Goal: Contribute content

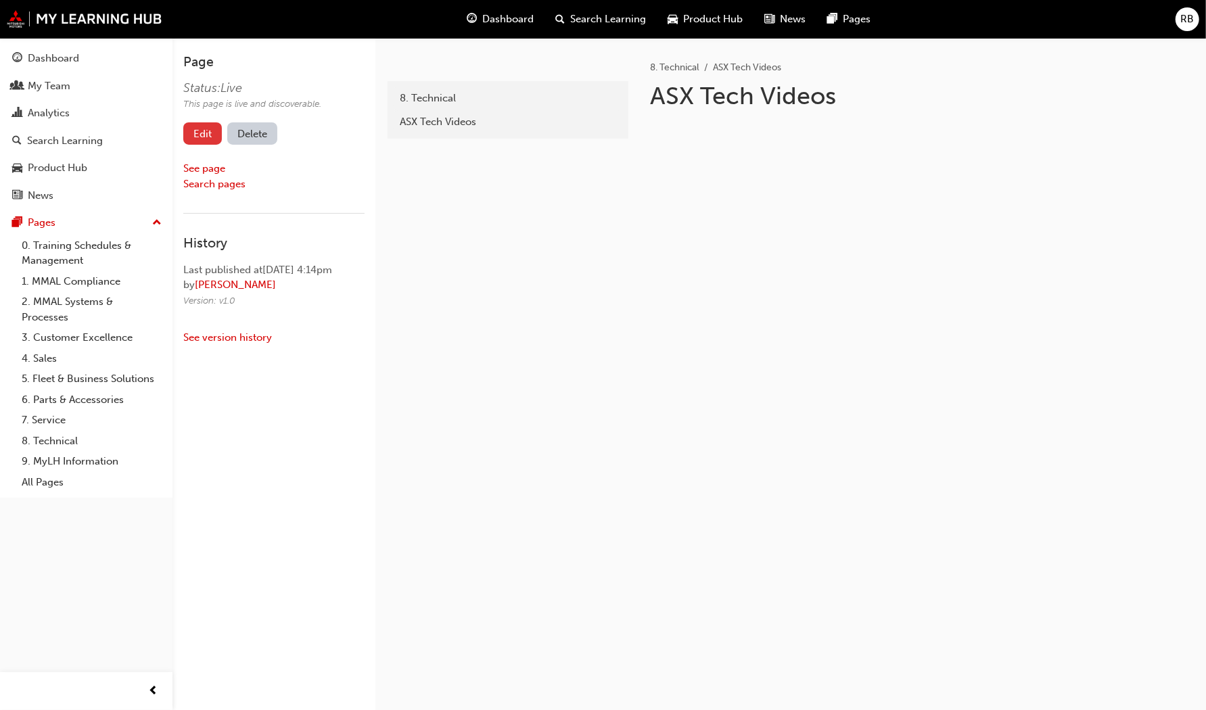
click at [204, 139] on link "Edit" at bounding box center [202, 133] width 39 height 22
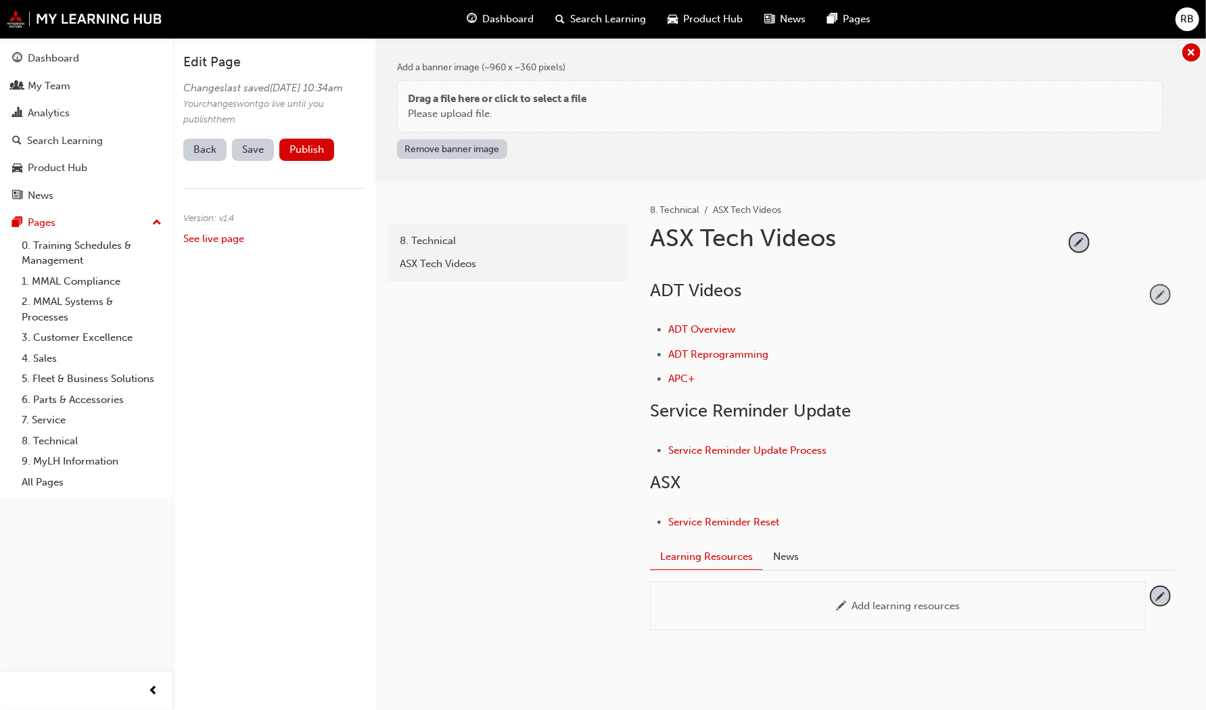
click at [1155, 291] on span "pencil-icon" at bounding box center [1160, 294] width 18 height 18
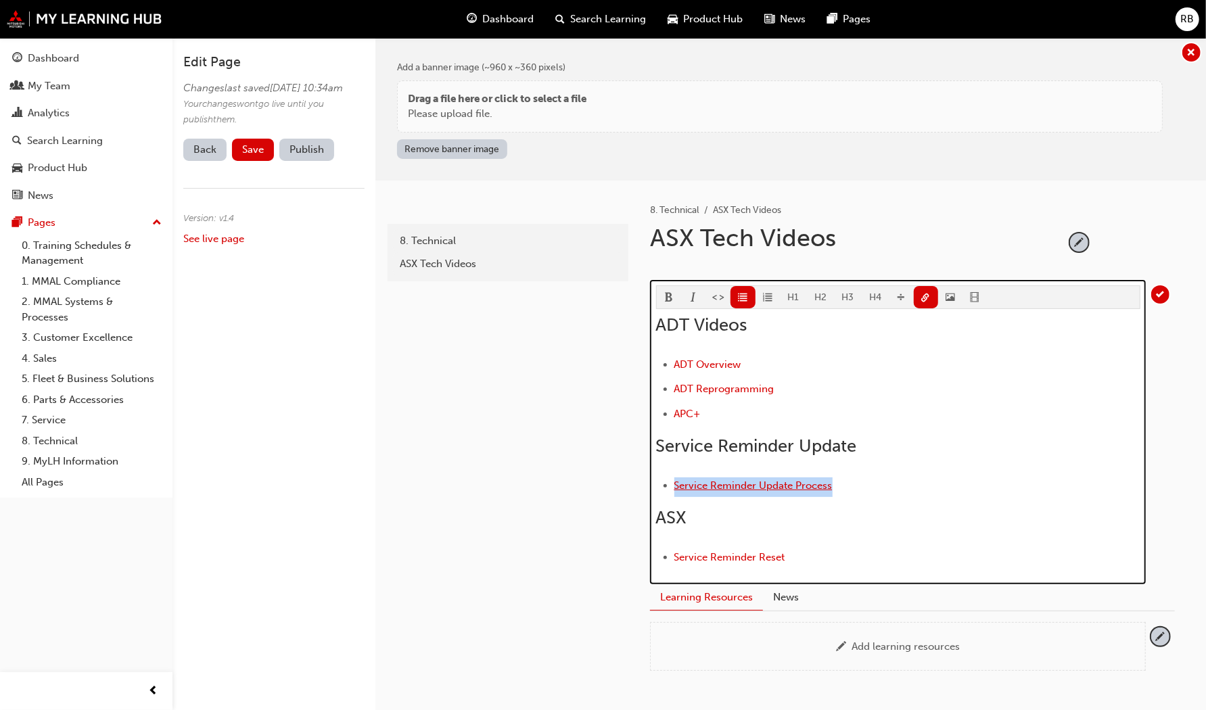
drag, startPoint x: 835, startPoint y: 480, endPoint x: 675, endPoint y: 484, distance: 159.7
click at [675, 484] on li "Service Reminder Update Process" at bounding box center [907, 488] width 466 height 20
click at [921, 296] on span "link-icon" at bounding box center [925, 299] width 9 height 12
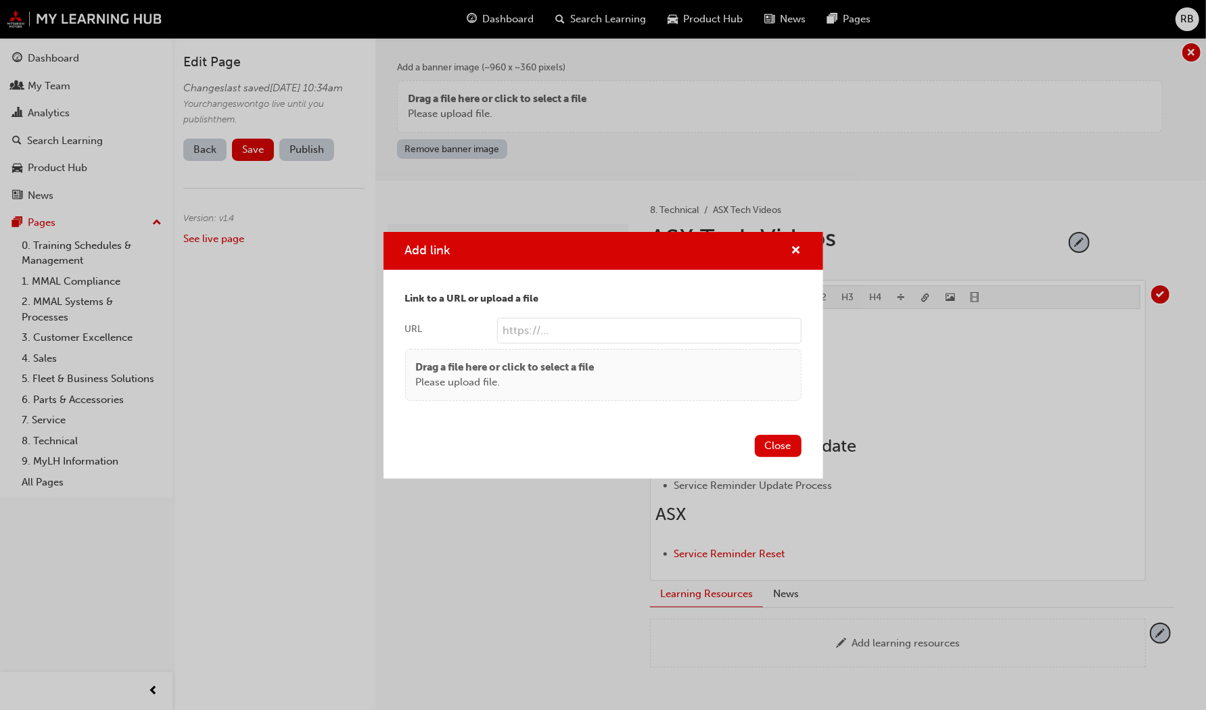
click at [921, 300] on body "Your version of Internet Explorer is outdated and not supported. Please upgrade…" at bounding box center [603, 355] width 1206 height 710
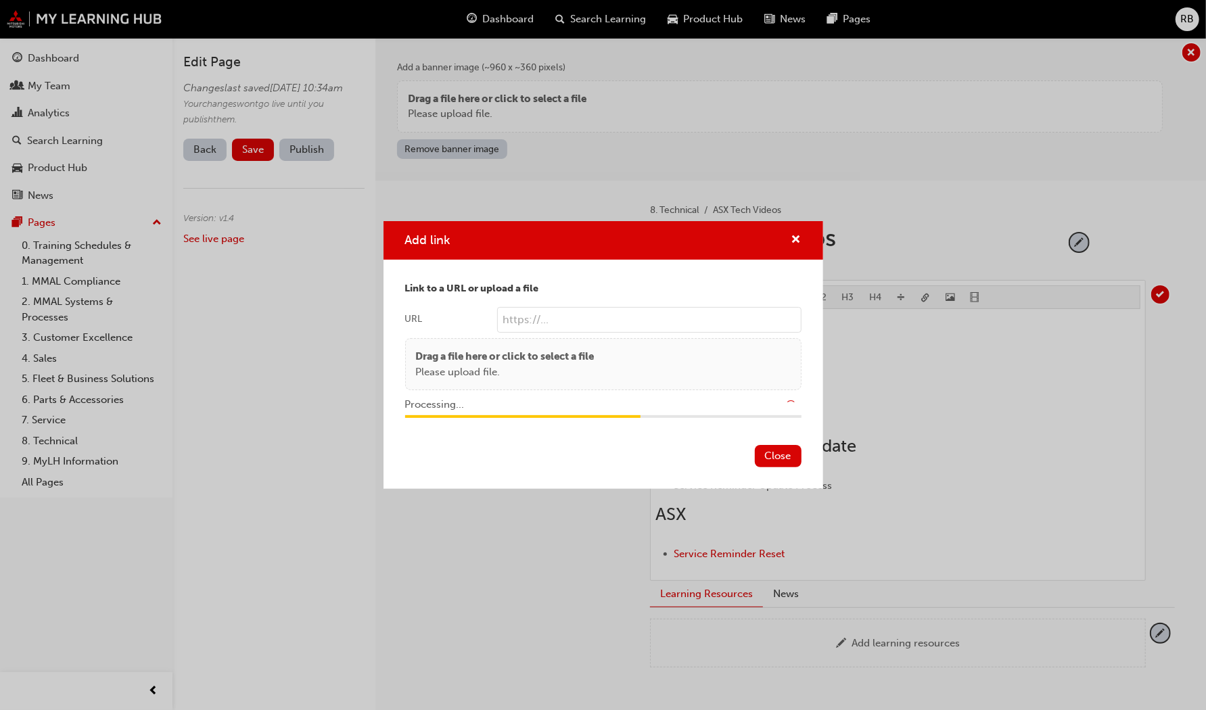
type input "/upload/e438aea8-3a66-4959-b88d-a125149e710f.mp4"
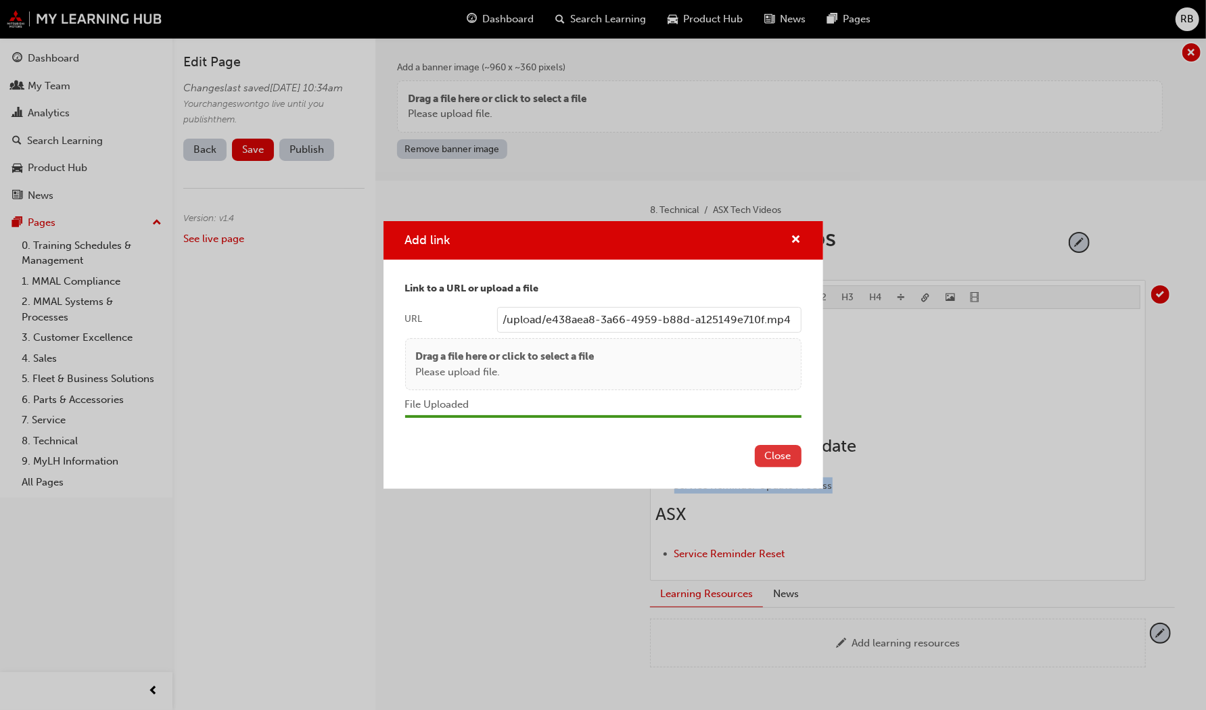
click at [778, 455] on button "Close" at bounding box center [778, 456] width 47 height 22
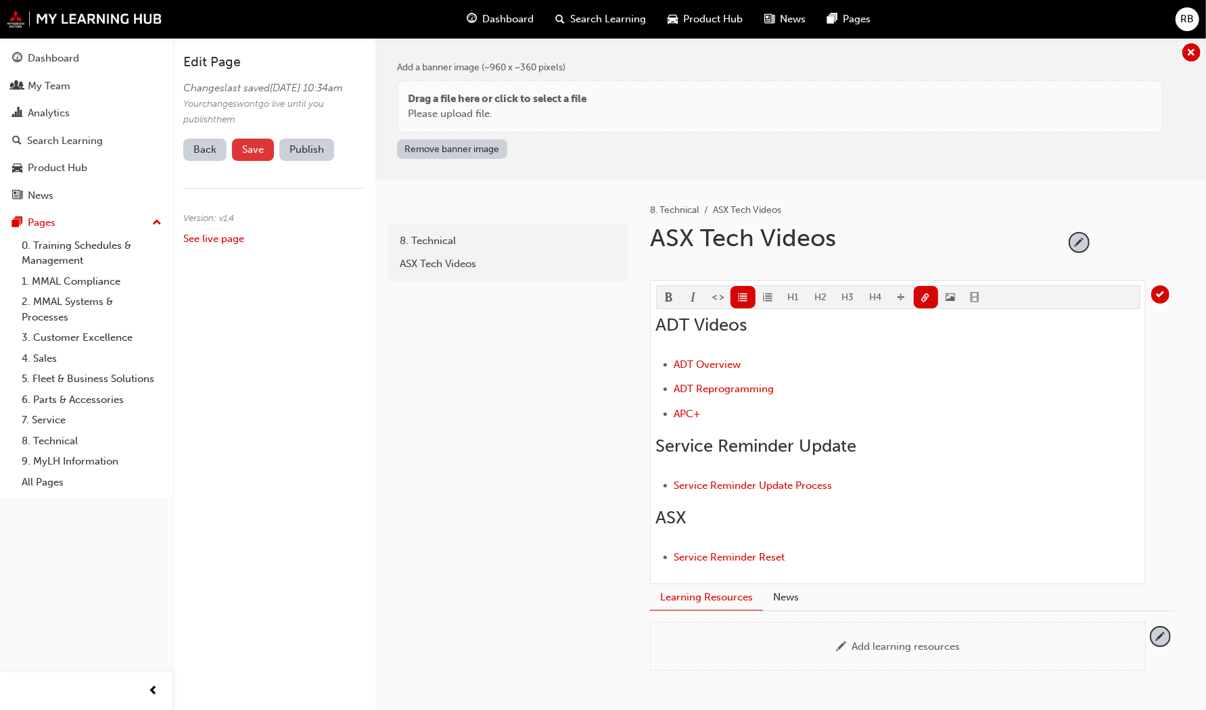
click at [250, 156] on span "Save" at bounding box center [253, 149] width 22 height 12
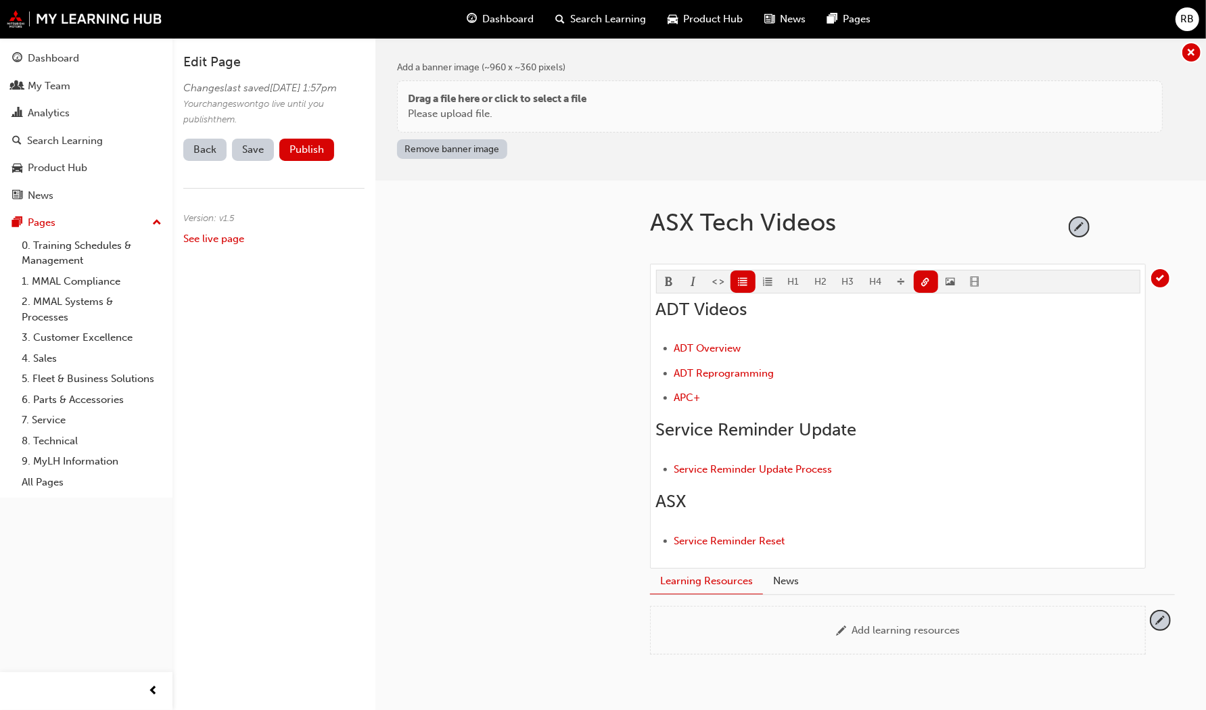
click at [204, 161] on link "Back" at bounding box center [204, 150] width 43 height 22
